Goal: Transaction & Acquisition: Obtain resource

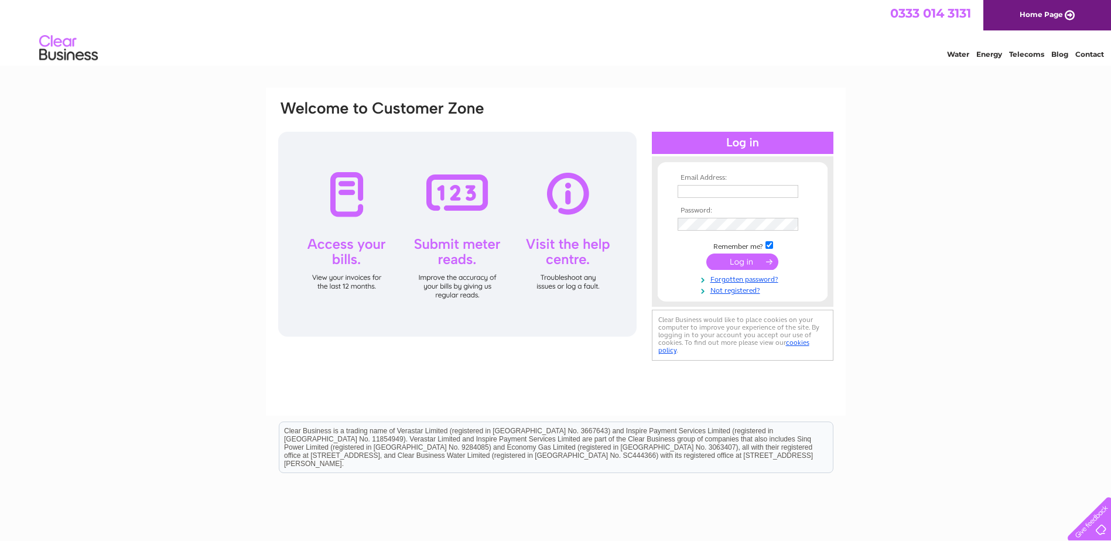
type input "info@walls-electrical.co.uk"
click at [741, 255] on input "submit" at bounding box center [743, 262] width 72 height 16
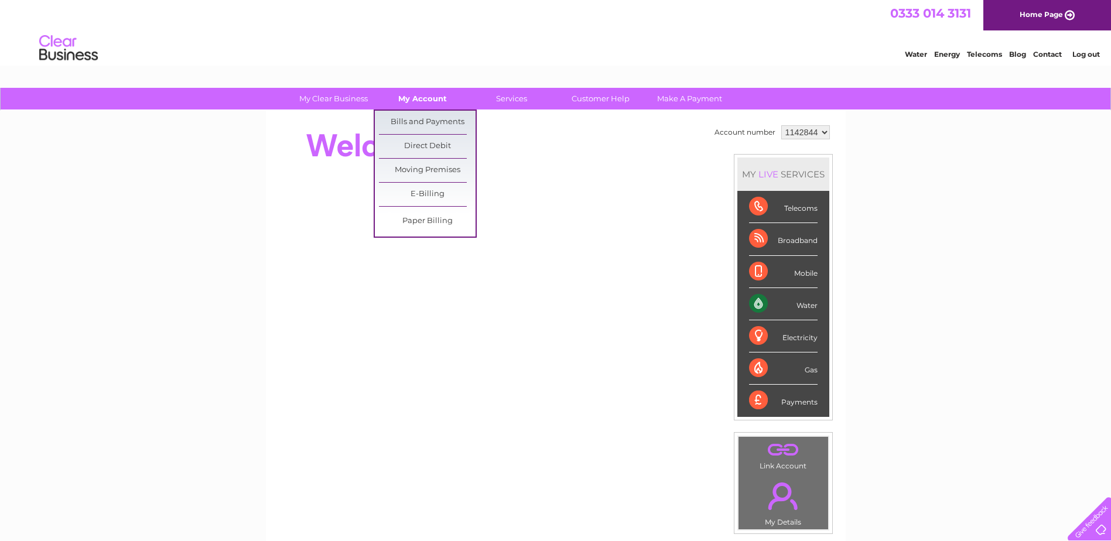
click at [432, 98] on link "My Account" at bounding box center [422, 99] width 97 height 22
click at [431, 117] on link "Bills and Payments" at bounding box center [427, 122] width 97 height 23
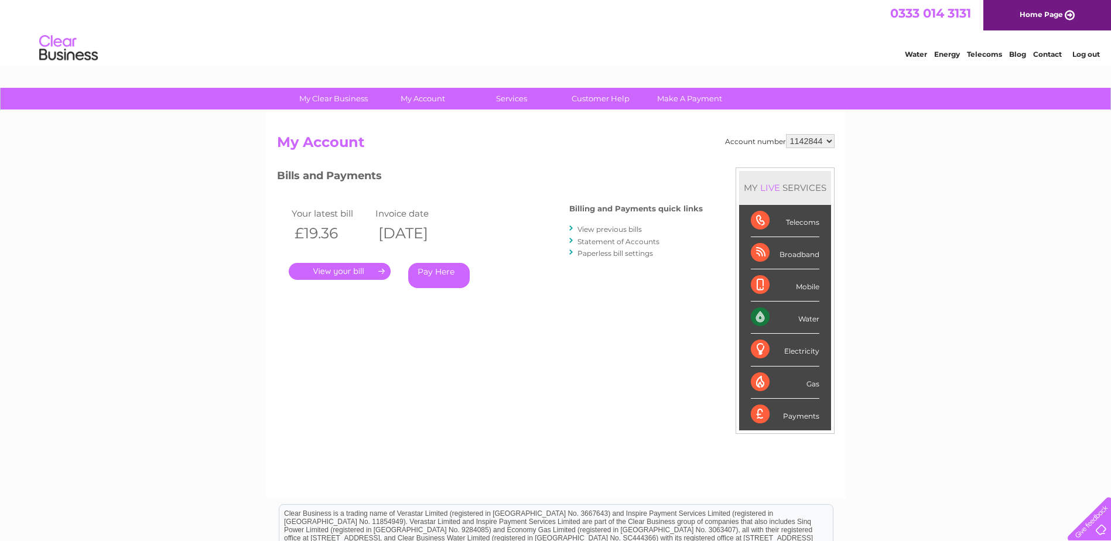
click at [630, 230] on link "View previous bills" at bounding box center [610, 229] width 64 height 9
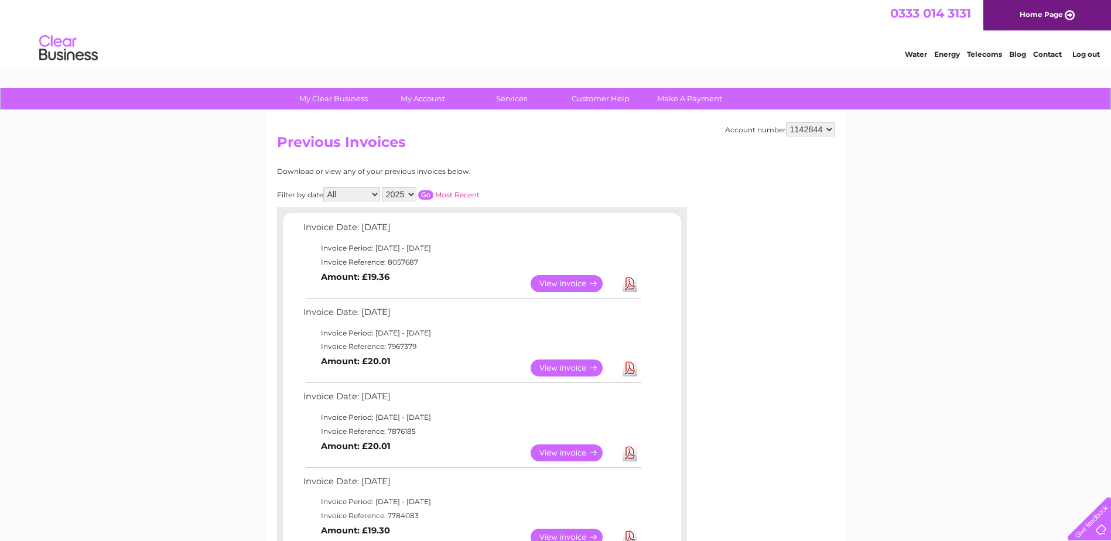
click at [632, 367] on link "Download" at bounding box center [630, 368] width 15 height 17
click at [628, 281] on link "Download" at bounding box center [630, 283] width 15 height 17
drag, startPoint x: 1055, startPoint y: 369, endPoint x: 1056, endPoint y: 363, distance: 6.0
click at [1089, 54] on link "Log out" at bounding box center [1087, 54] width 28 height 9
